Goal: Ask a question

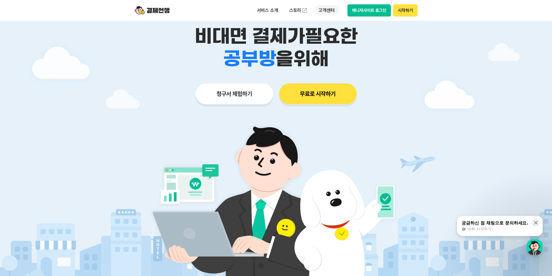
scroll to position [58, 0]
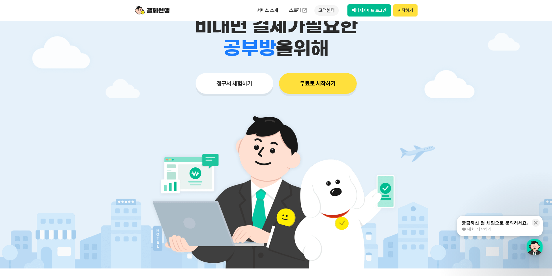
click at [329, 13] on p "고객센터" at bounding box center [326, 10] width 24 height 10
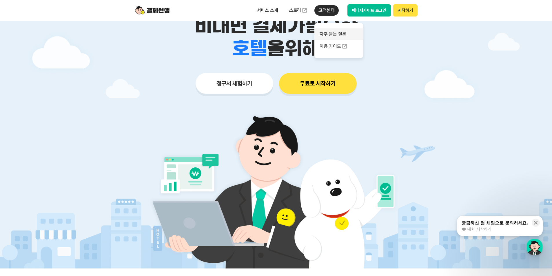
click at [332, 34] on link "자주 묻는 질문" at bounding box center [338, 34] width 49 height 12
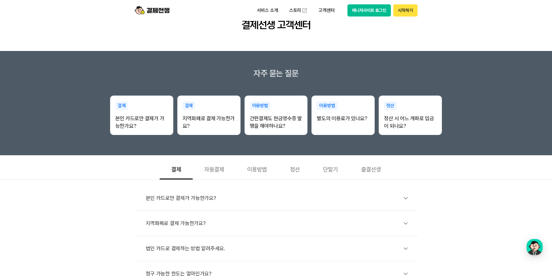
scroll to position [58, 0]
click at [534, 252] on div "button" at bounding box center [535, 247] width 16 height 16
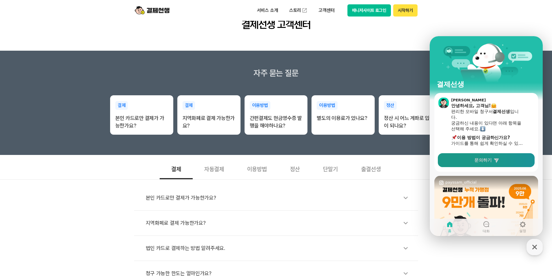
click at [500, 162] on link "문의하기" at bounding box center [486, 160] width 97 height 14
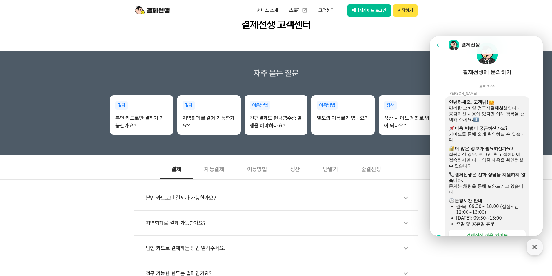
scroll to position [24, 0]
